Goal: Find specific page/section: Find specific page/section

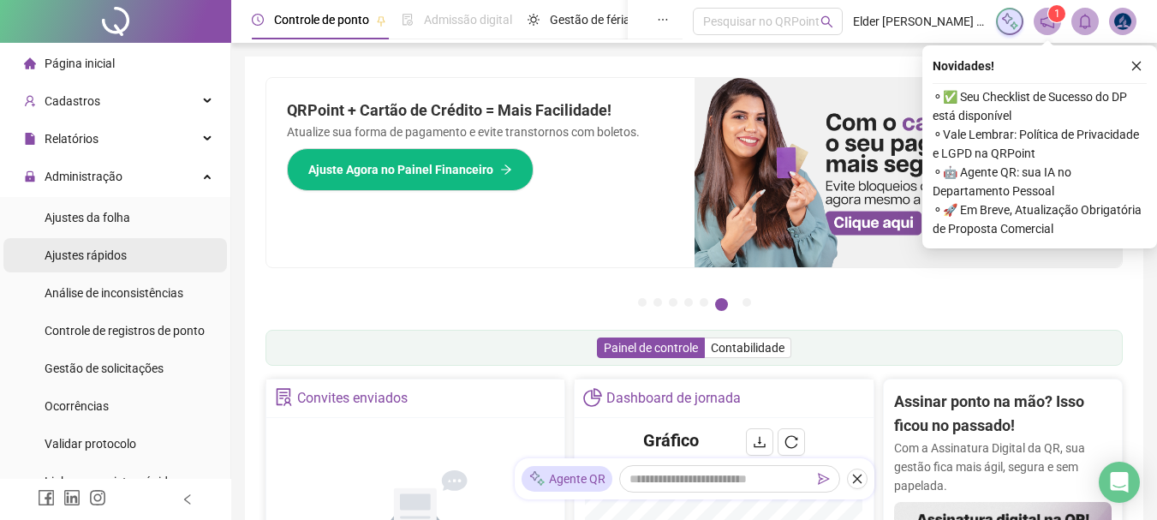
click at [110, 259] on span "Ajustes rápidos" at bounding box center [86, 255] width 82 height 14
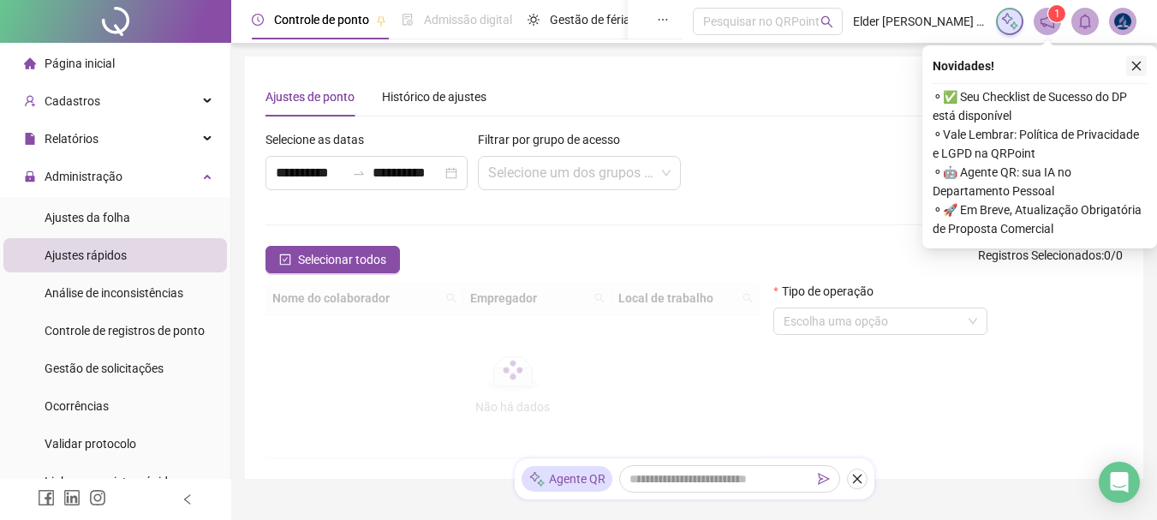
click at [1135, 68] on icon "close" at bounding box center [1136, 66] width 12 height 12
